Goal: Information Seeking & Learning: Learn about a topic

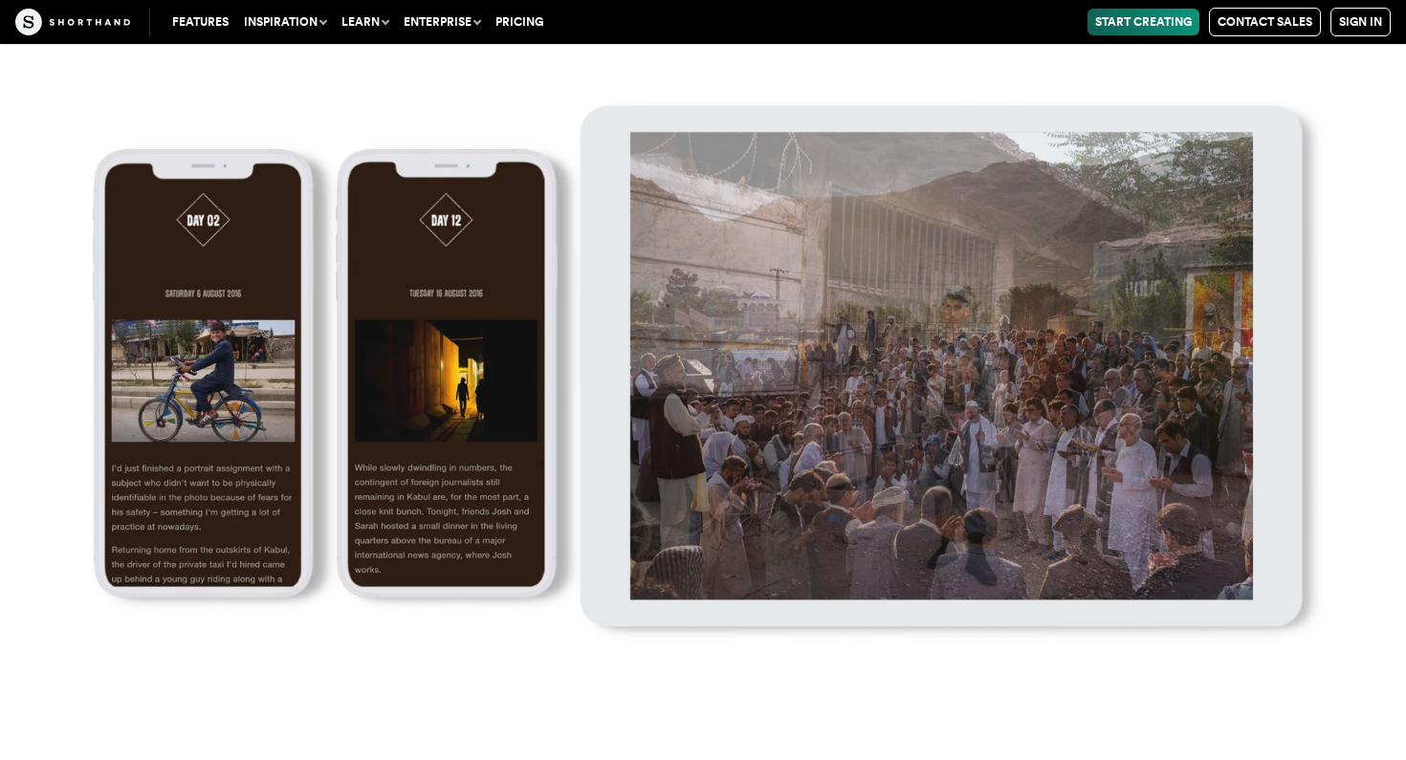
scroll to position [33296, 0]
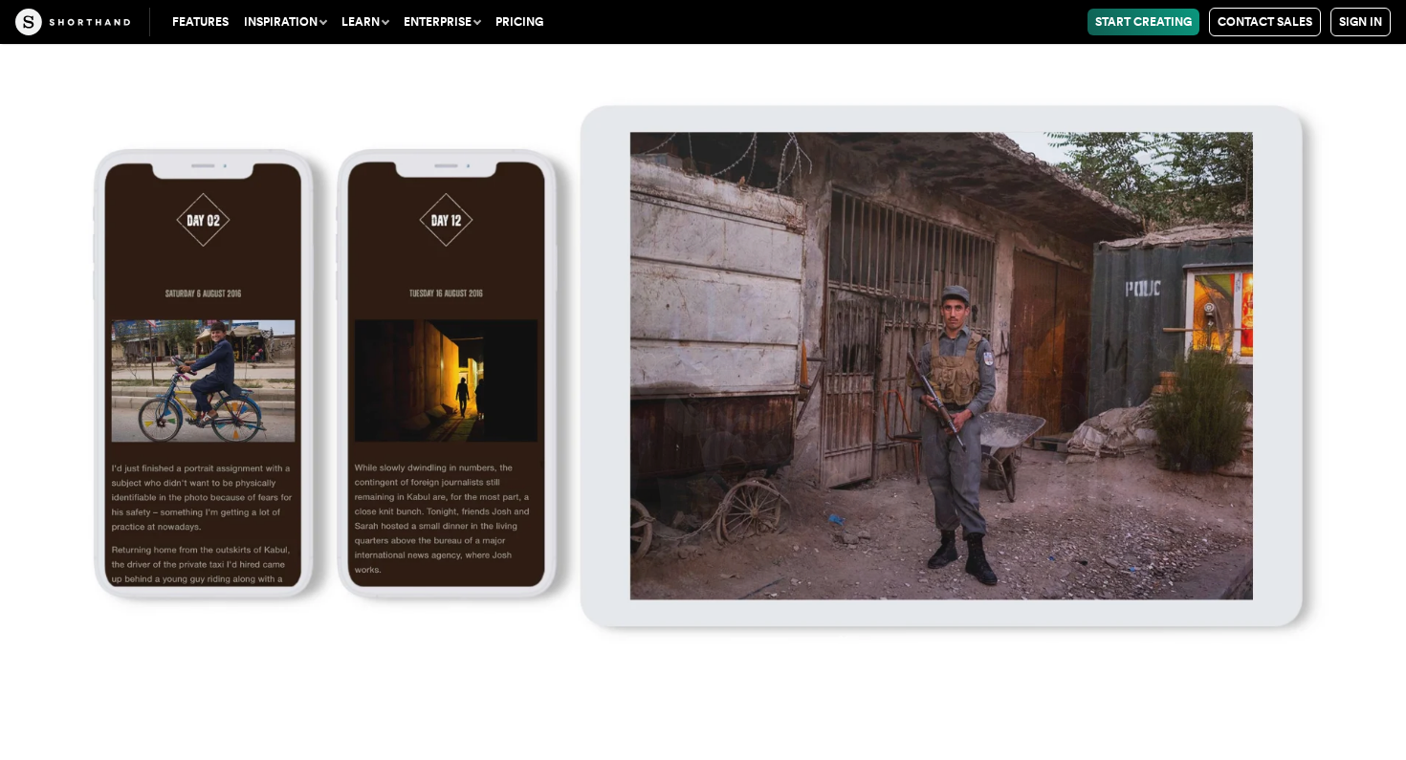
click at [314, 31] on button "Inspiration" at bounding box center [285, 22] width 98 height 27
